Goal: Navigation & Orientation: Find specific page/section

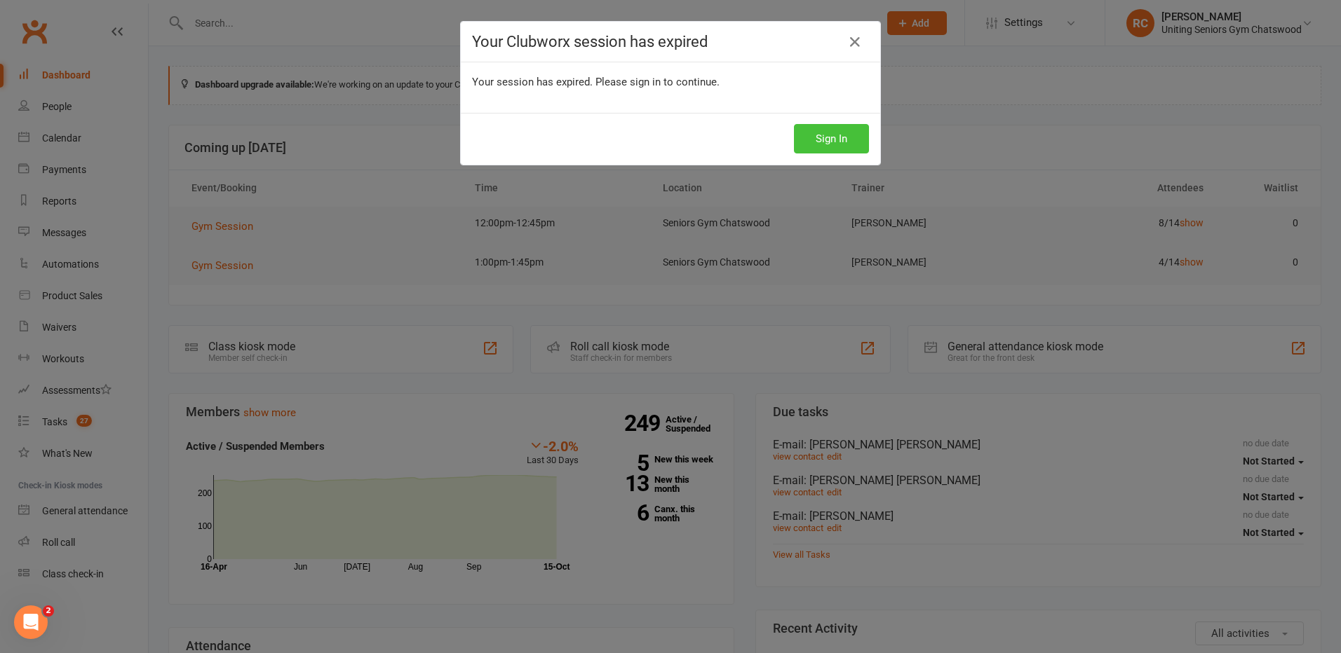
click at [850, 137] on button "Sign In" at bounding box center [831, 138] width 75 height 29
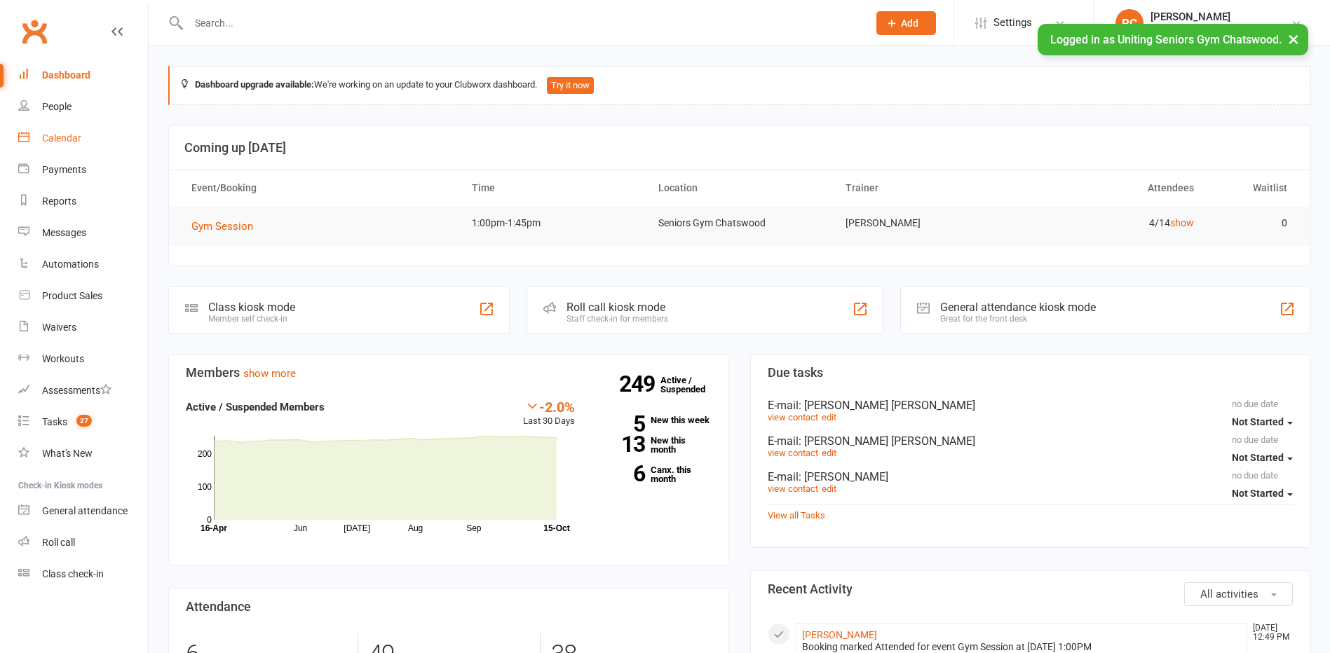
click at [49, 141] on div "Calendar" at bounding box center [61, 138] width 39 height 11
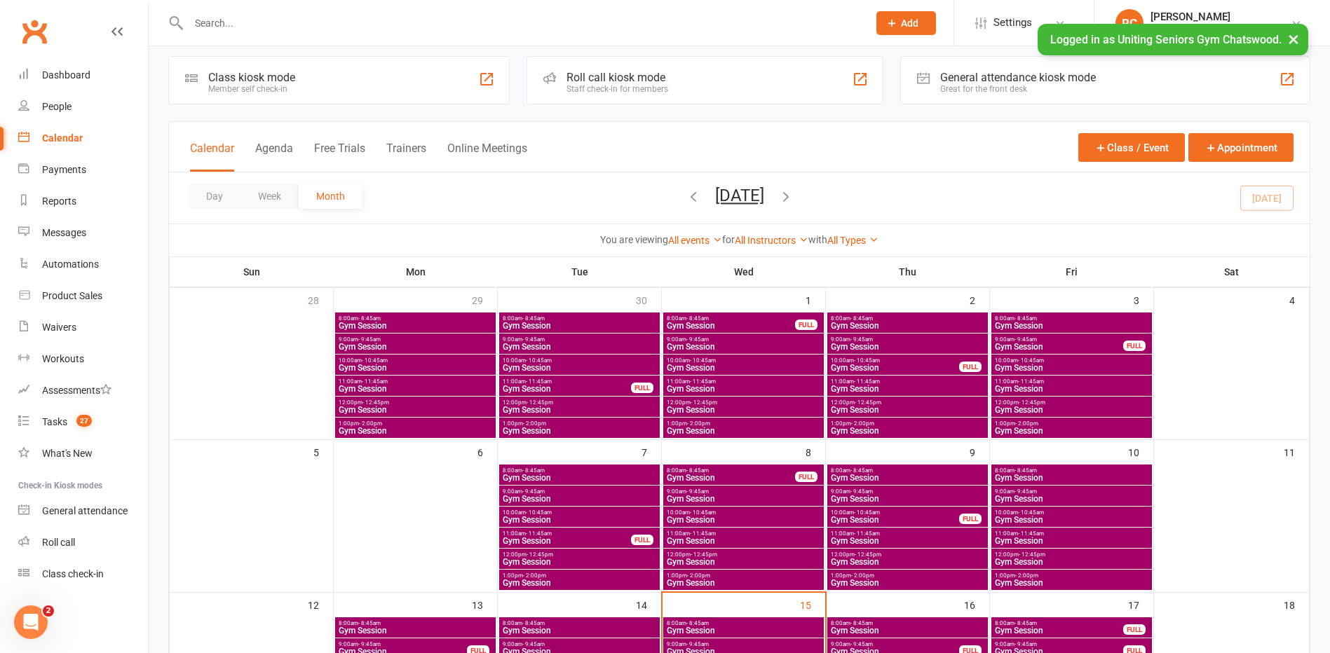
scroll to position [210, 0]
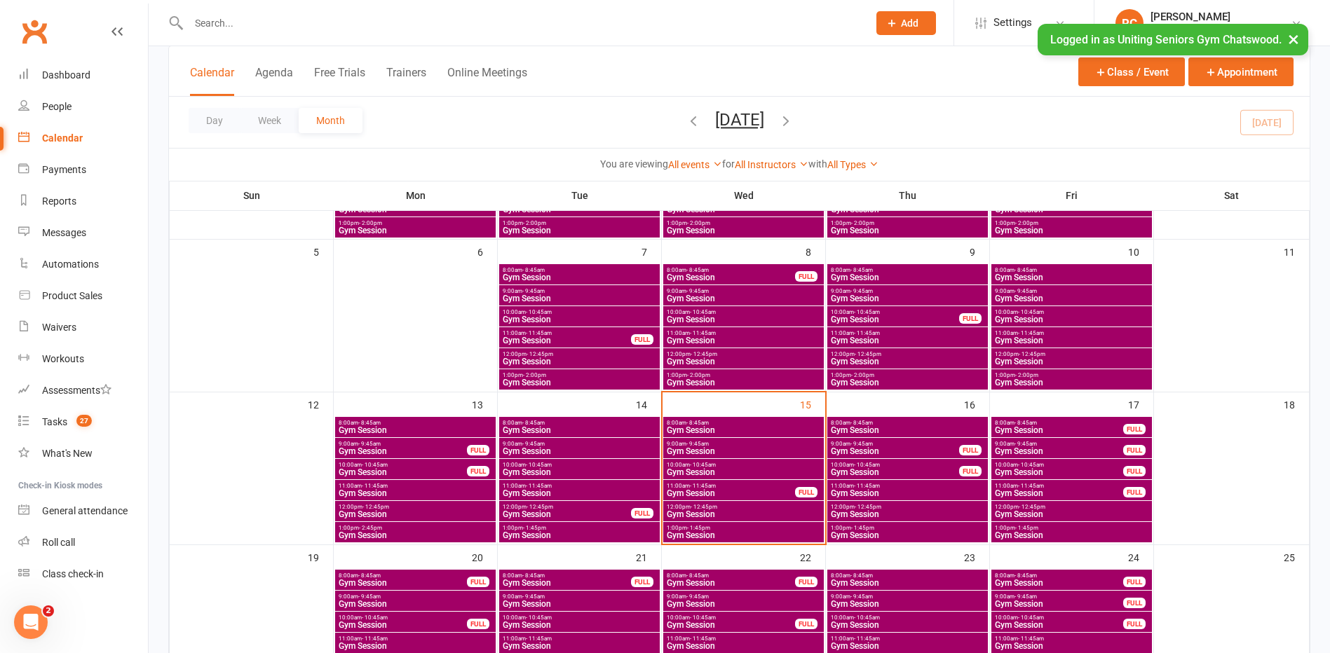
click at [704, 488] on span "- 11:45am" at bounding box center [703, 486] width 26 height 6
